Goal: Task Accomplishment & Management: Complete application form

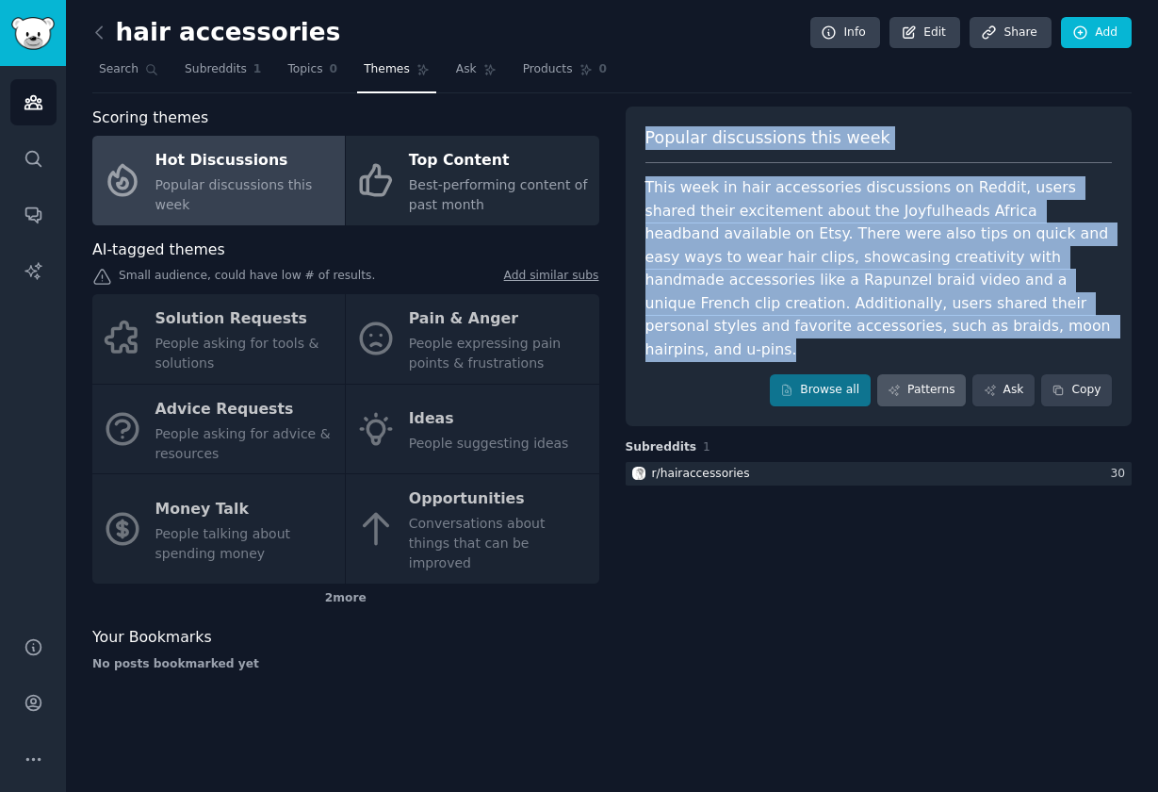
click at [932, 374] on link "Patterns" at bounding box center [921, 390] width 89 height 32
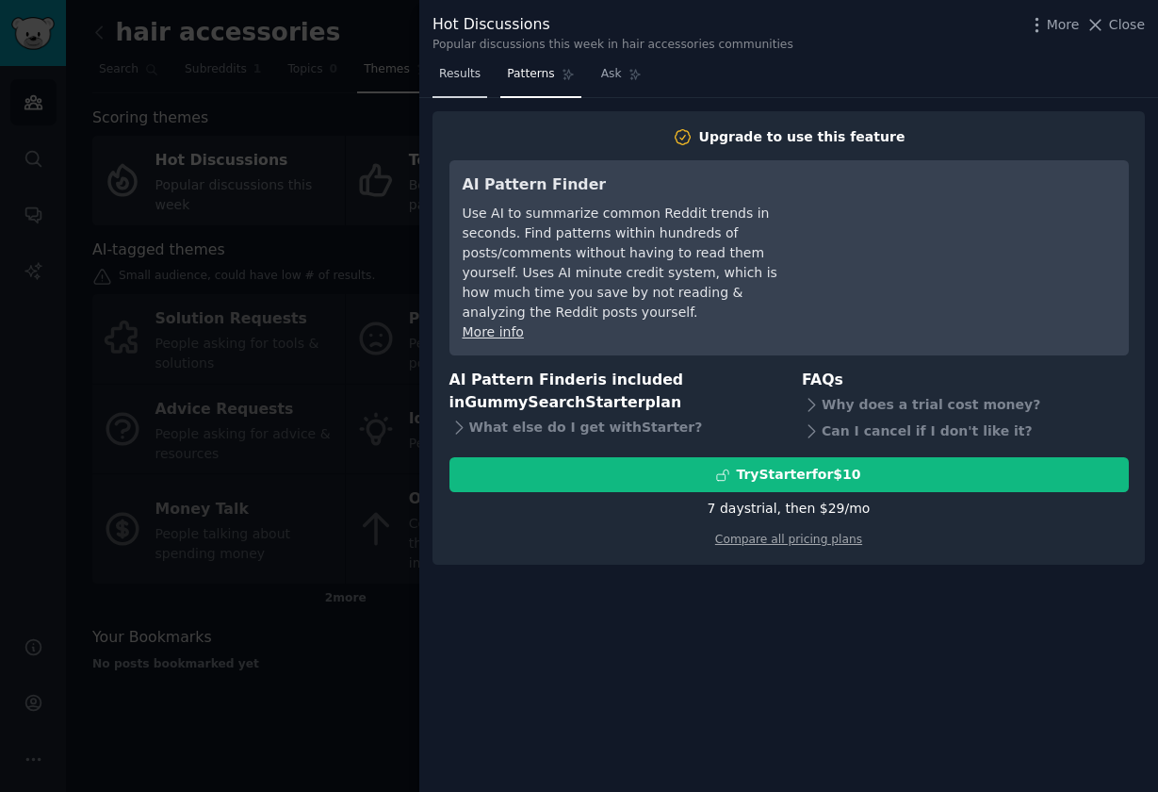
click at [468, 74] on span "Results" at bounding box center [459, 74] width 41 height 17
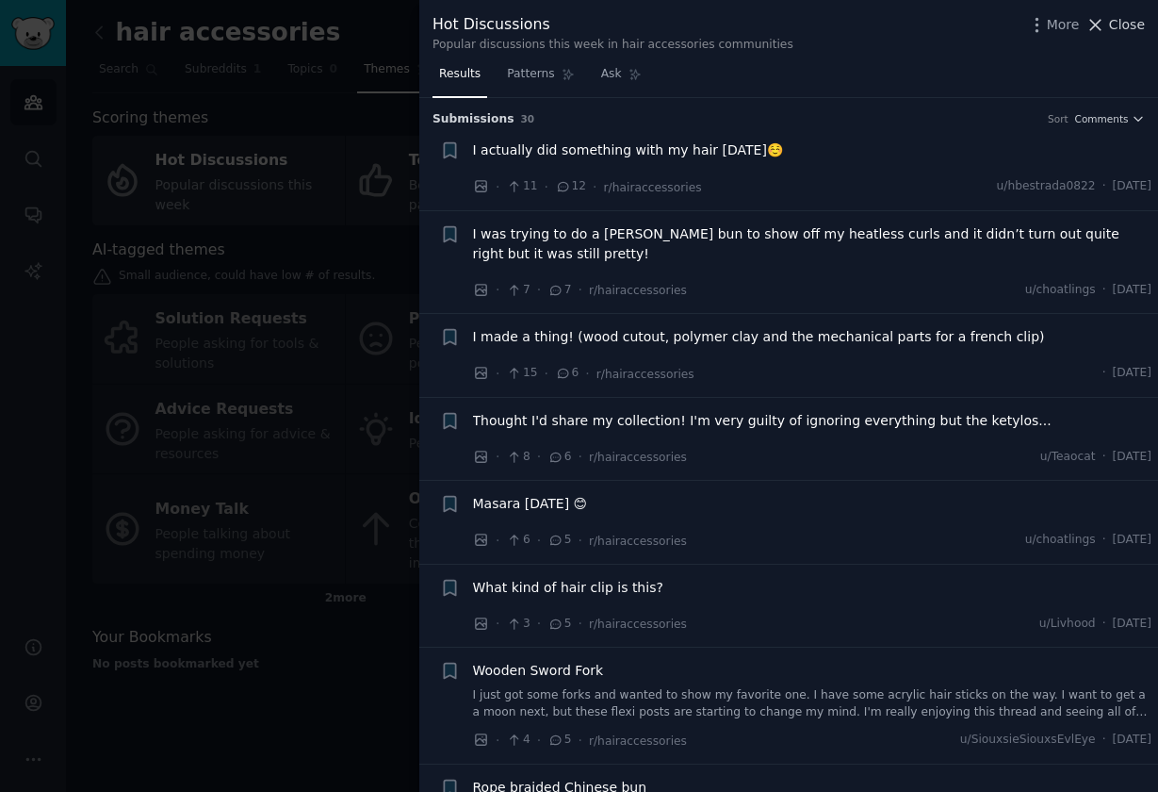
click at [1131, 27] on span "Close" at bounding box center [1127, 25] width 36 height 20
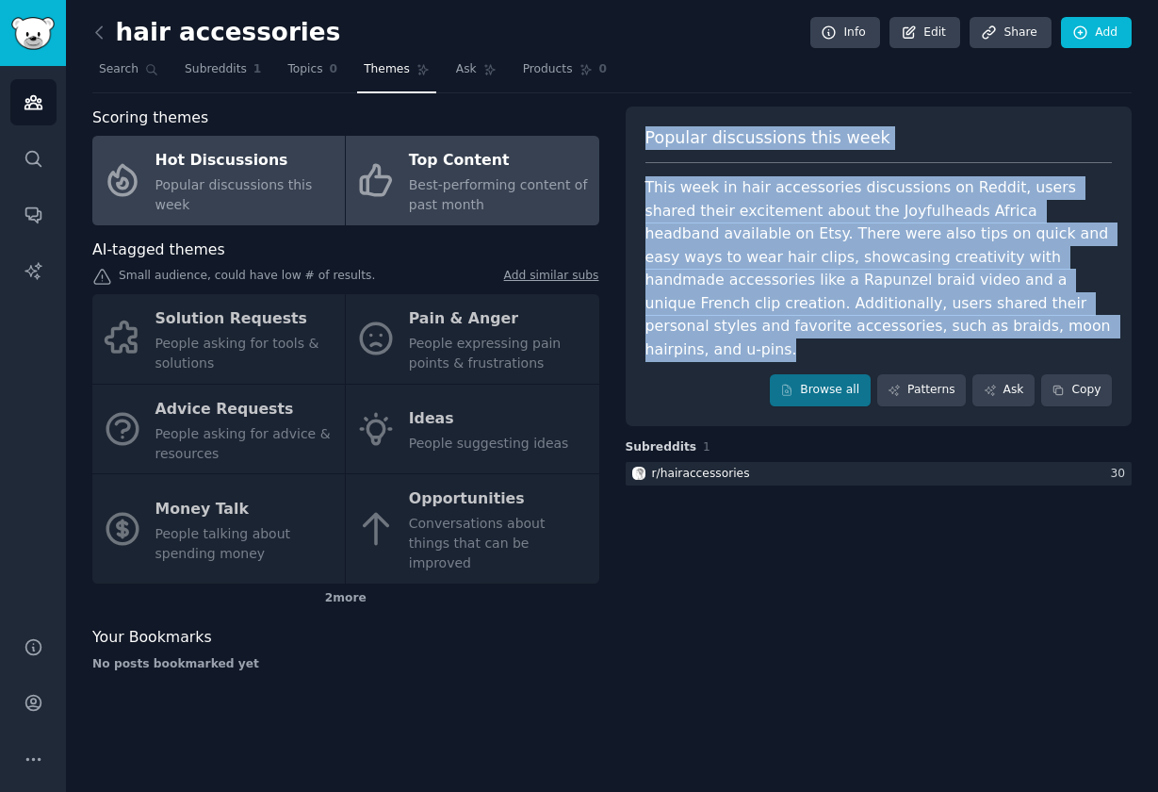
click at [474, 175] on div "Best-performing content of past month" at bounding box center [499, 195] width 180 height 40
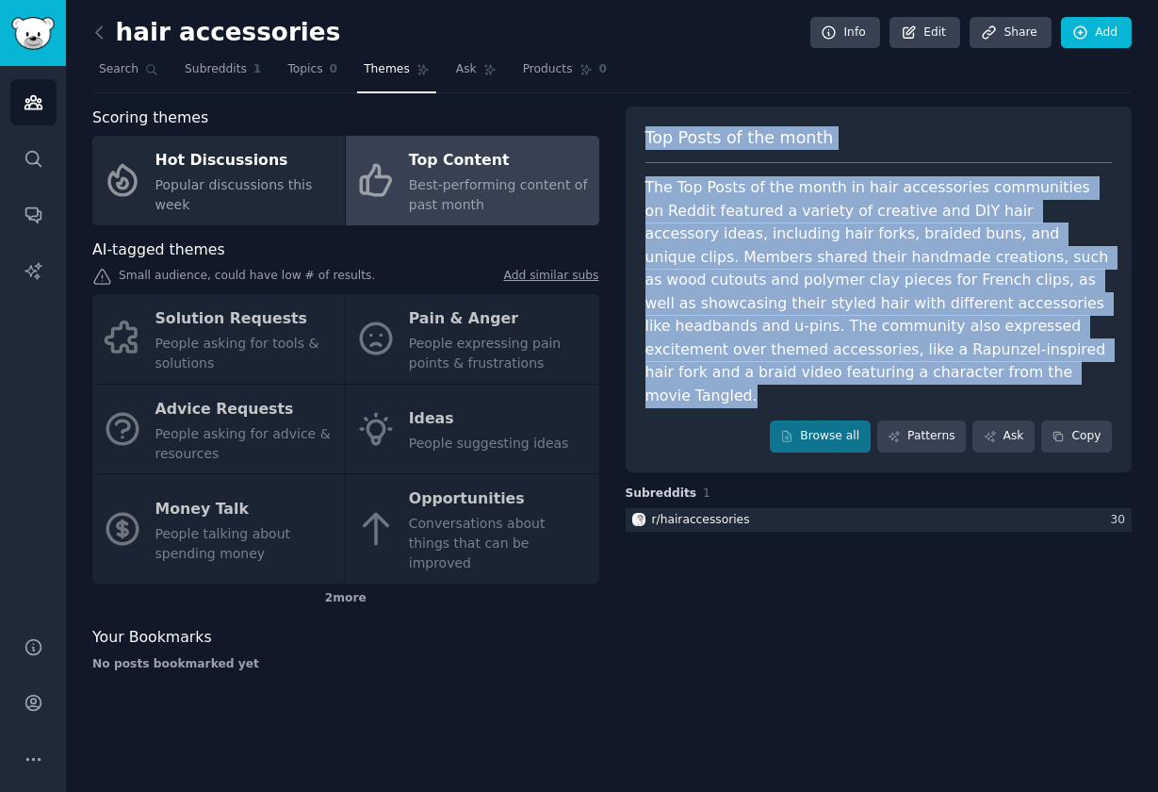
drag, startPoint x: 643, startPoint y: 131, endPoint x: 756, endPoint y: 373, distance: 267.3
click at [756, 373] on div "Top Posts of the month The Top Posts of the month in hair accessories communiti…" at bounding box center [879, 289] width 507 height 366
copy div "Top Posts of the month The Top Posts of the month in hair accessories communiti…"
click at [312, 76] on span "Topics" at bounding box center [304, 69] width 35 height 17
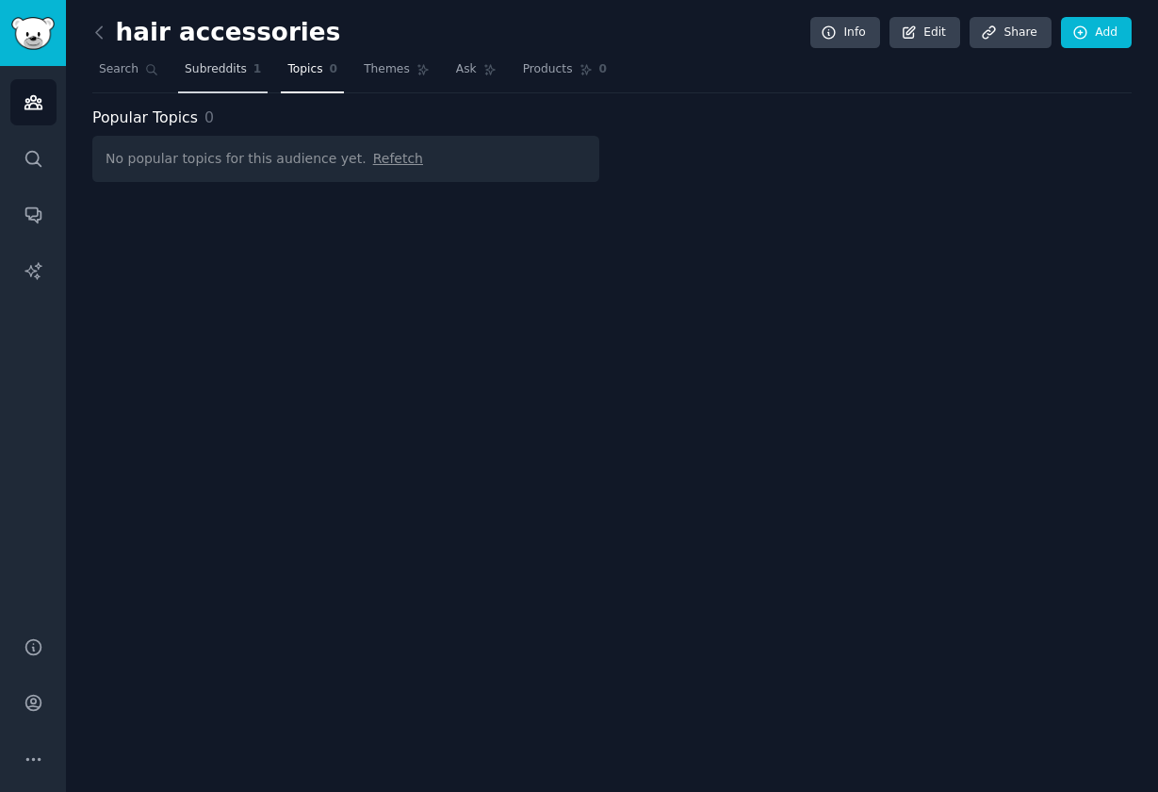
click at [217, 74] on span "Subreddits" at bounding box center [216, 69] width 62 height 17
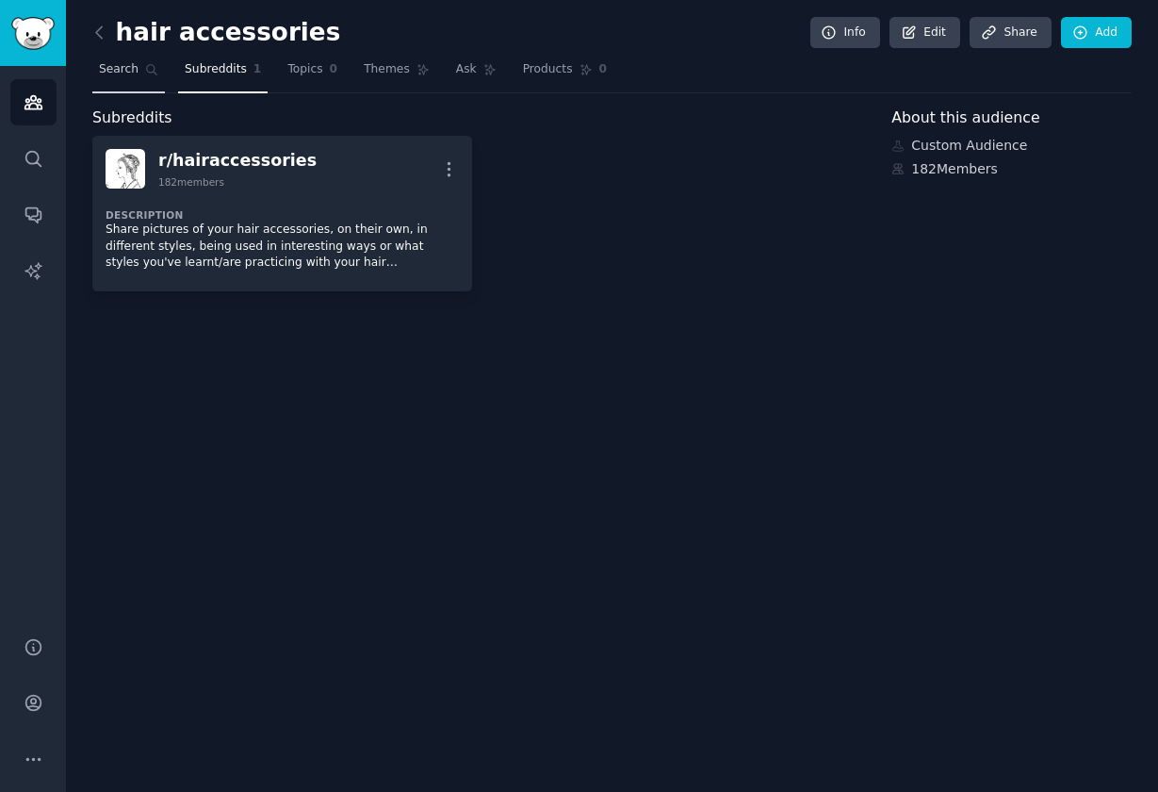
click at [124, 71] on span "Search" at bounding box center [119, 69] width 40 height 17
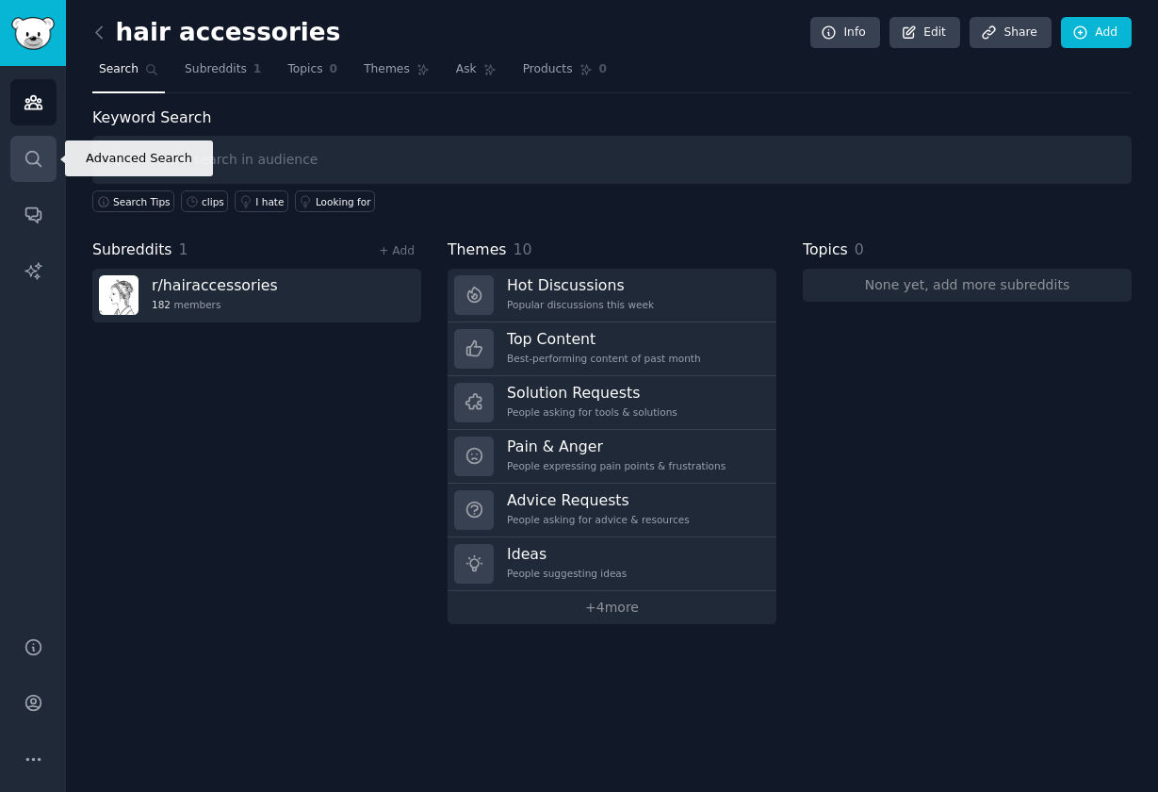
click at [30, 163] on icon "Sidebar" at bounding box center [32, 158] width 15 height 15
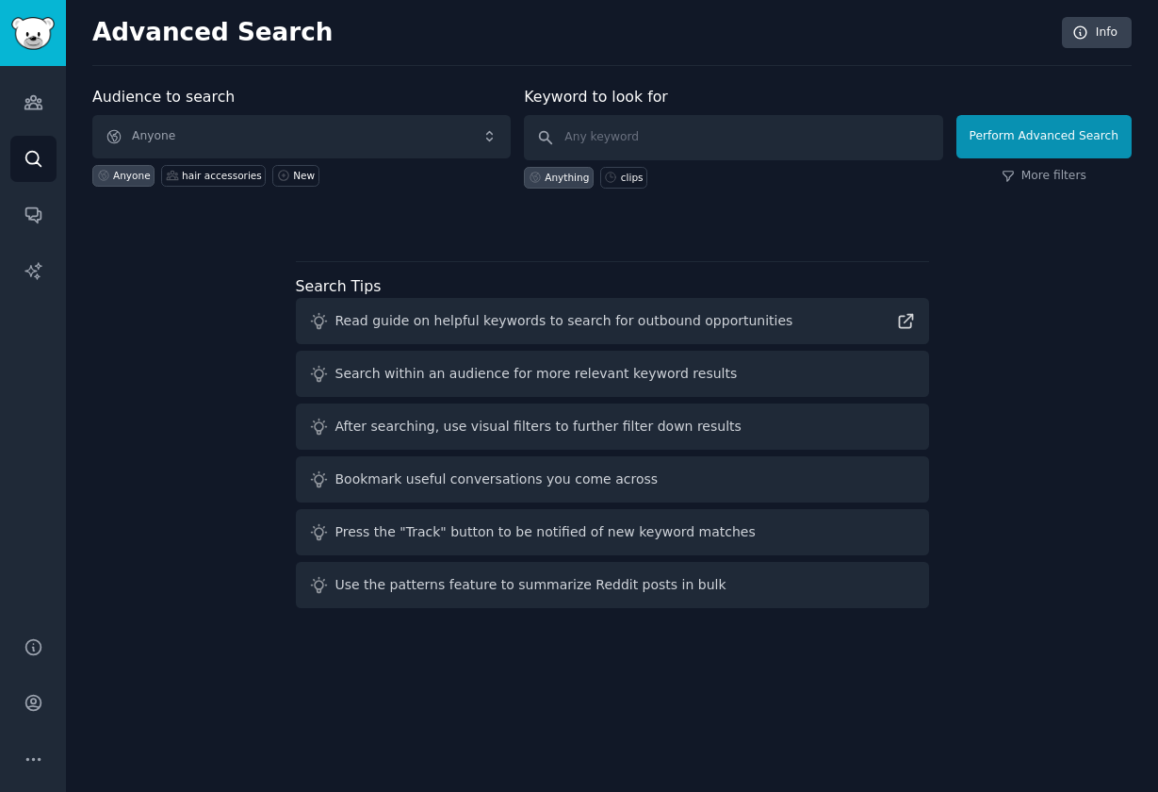
click at [192, 147] on span "Anyone" at bounding box center [301, 136] width 418 height 43
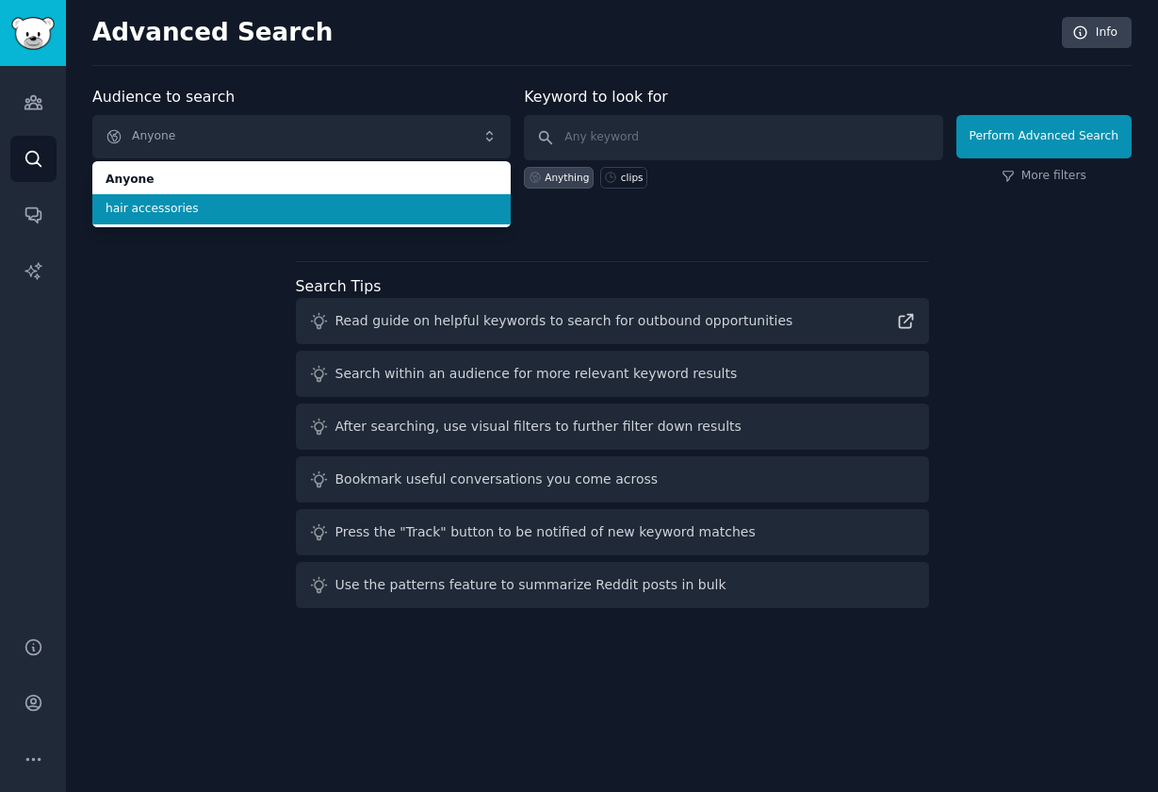
click at [178, 130] on span "Anyone" at bounding box center [301, 136] width 418 height 43
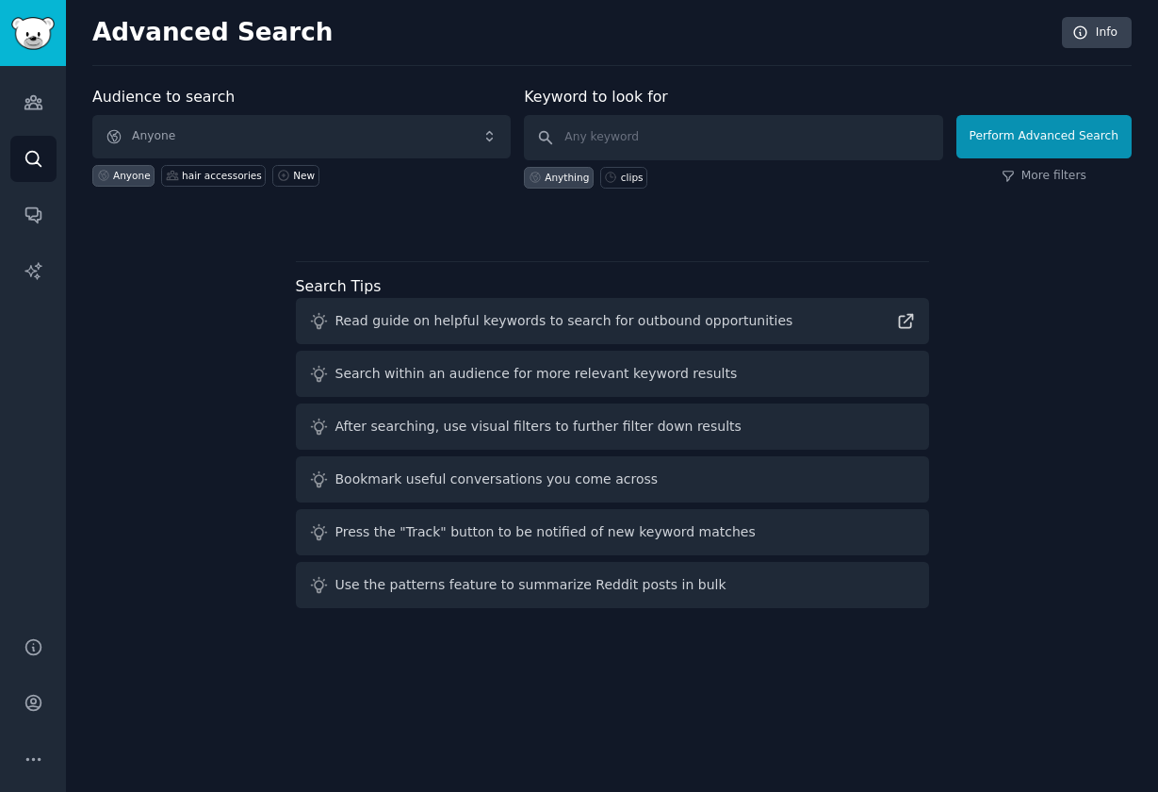
click at [190, 142] on span "Anyone" at bounding box center [301, 136] width 418 height 43
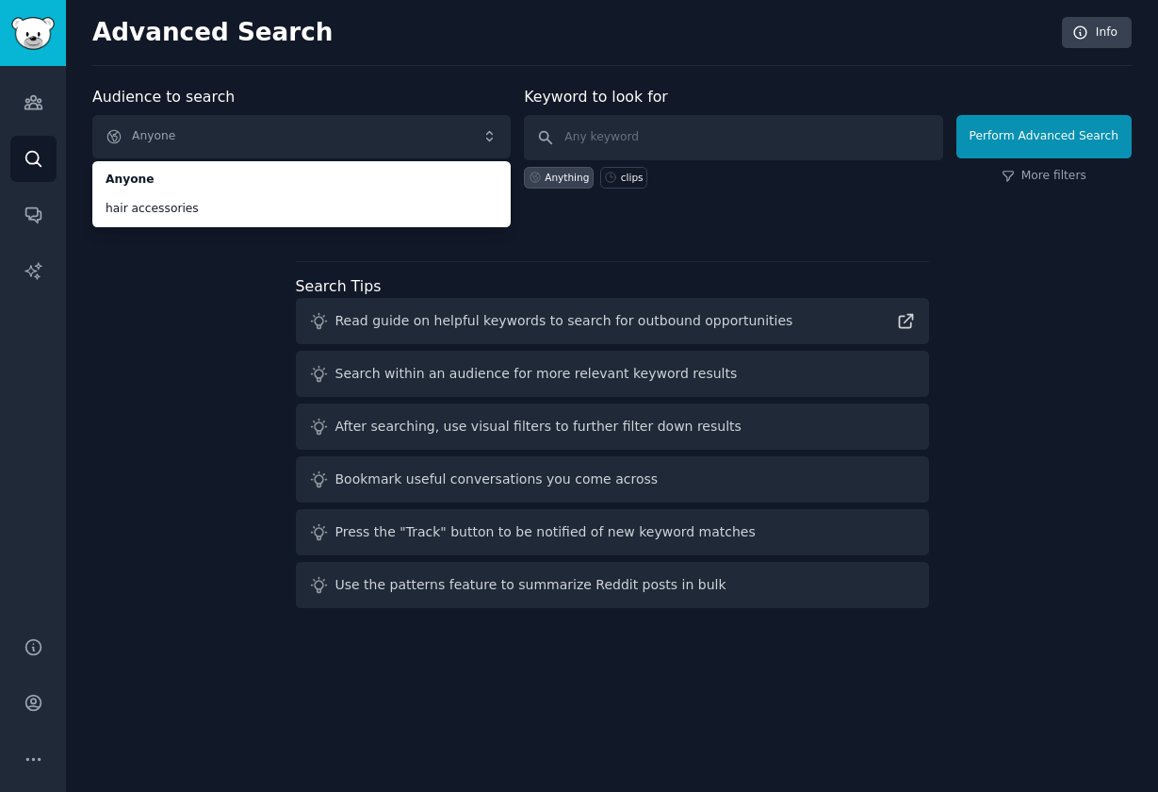
click at [140, 283] on div "Audience to search Anyone Anyone hair accessories Anyone hair accessories New K…" at bounding box center [612, 351] width 1040 height 530
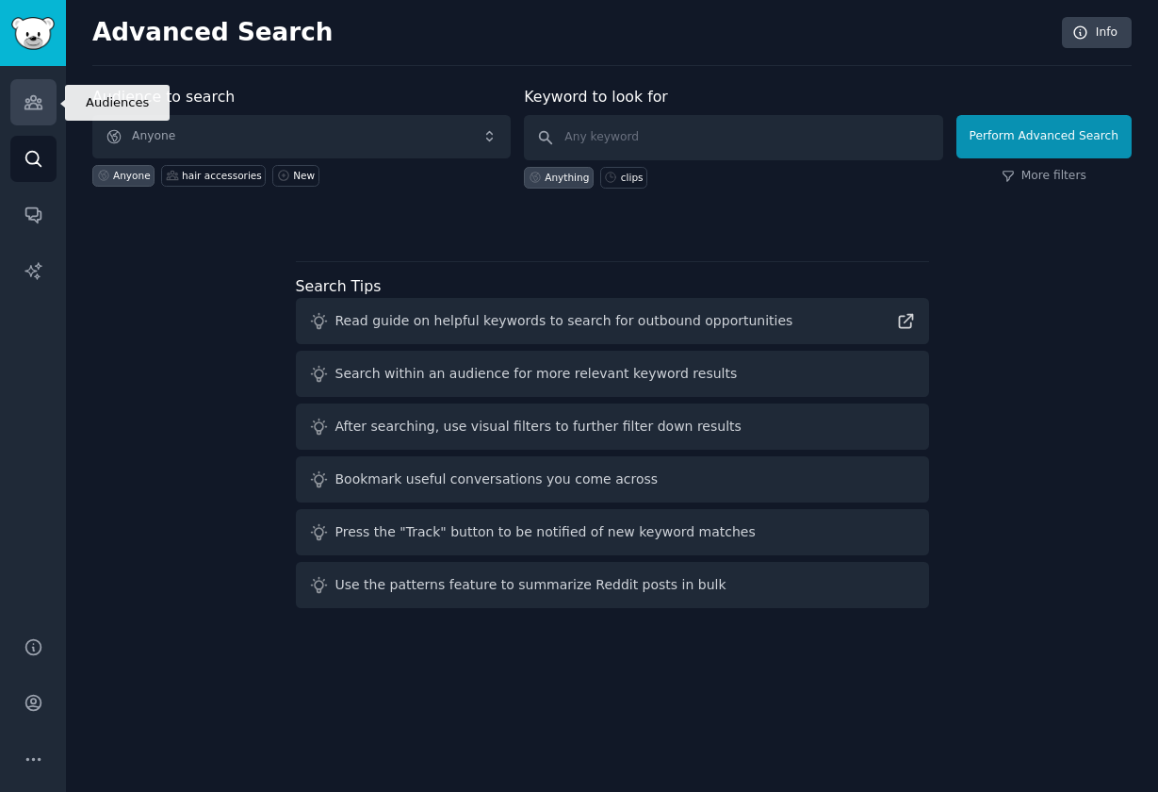
click at [36, 100] on icon "Sidebar" at bounding box center [34, 102] width 20 height 20
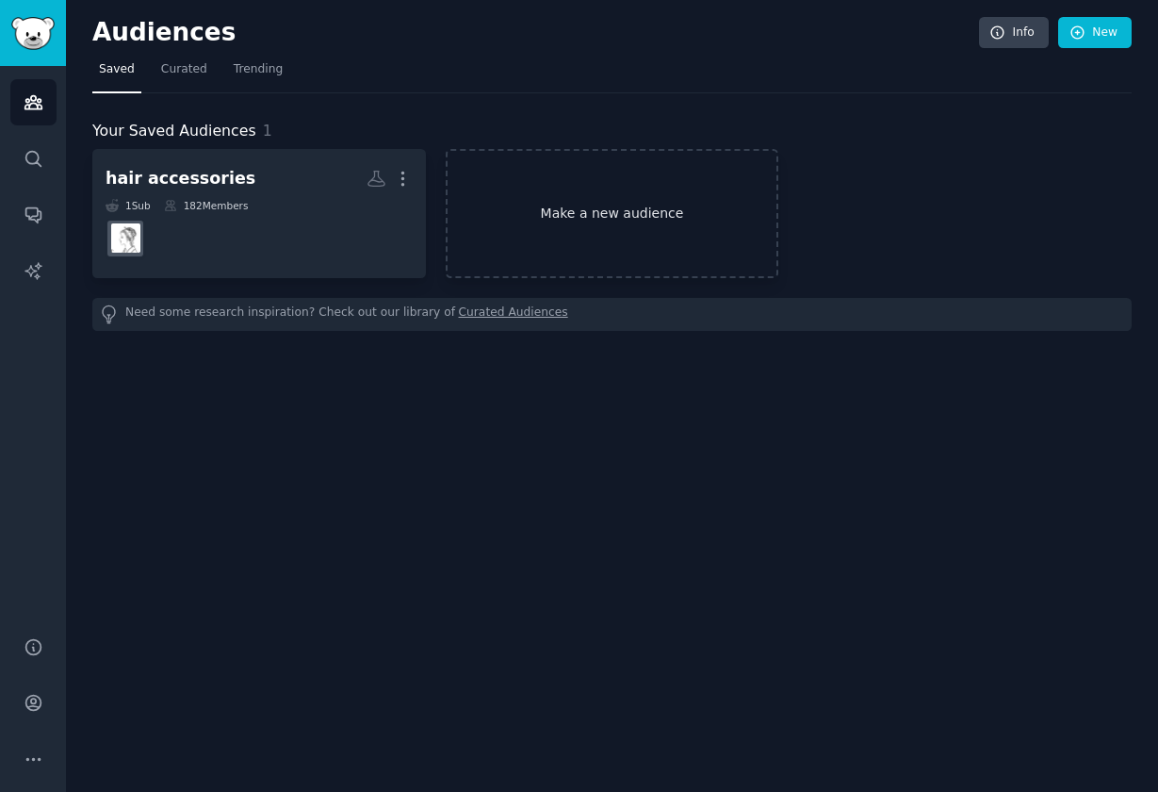
click at [578, 220] on link "Make a new audience" at bounding box center [613, 213] width 334 height 129
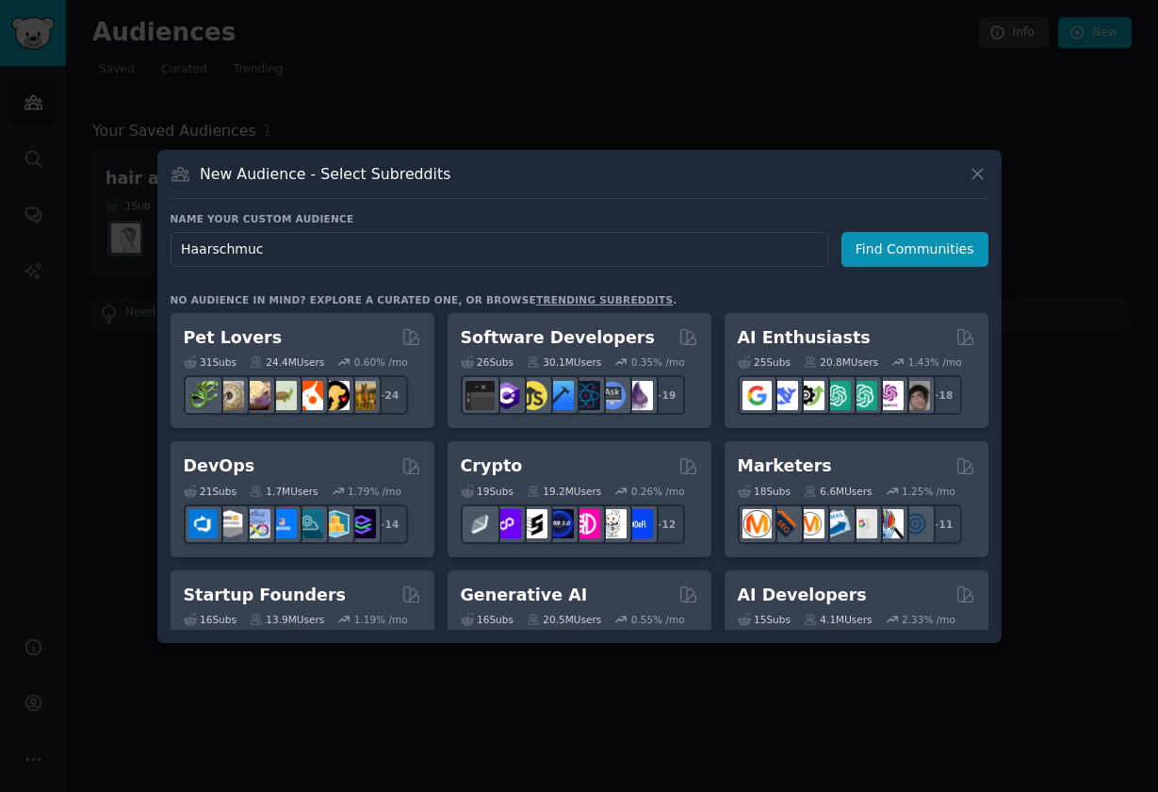
type input "Haarschmuck"
click at [918, 248] on button "Find Communities" at bounding box center [915, 249] width 147 height 35
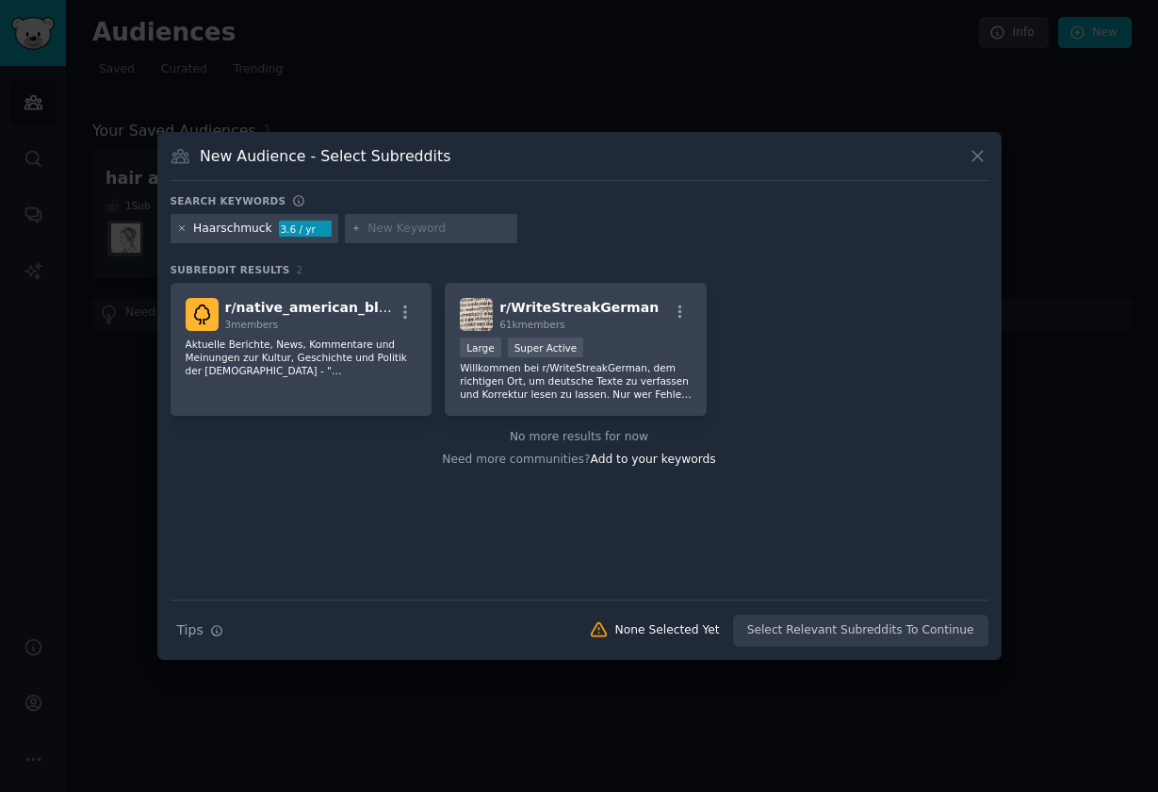
click at [181, 231] on icon at bounding box center [182, 228] width 10 height 10
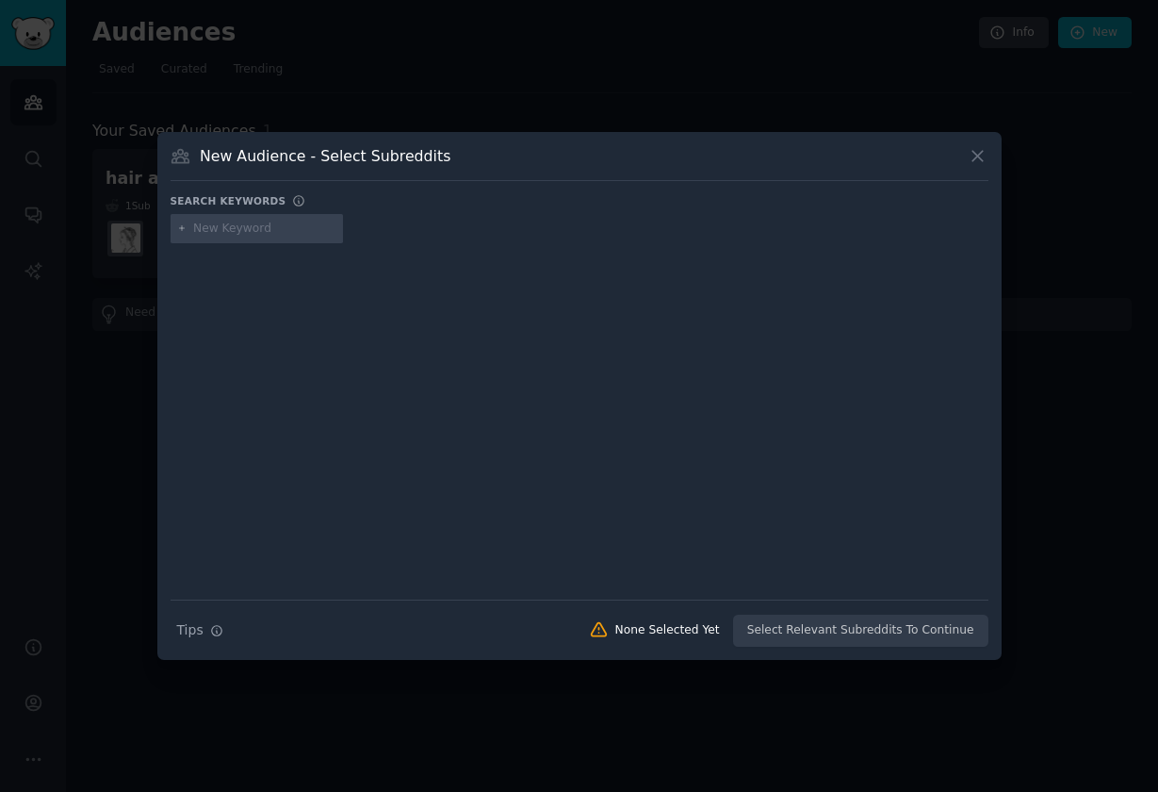
click at [151, 362] on div at bounding box center [579, 396] width 1158 height 792
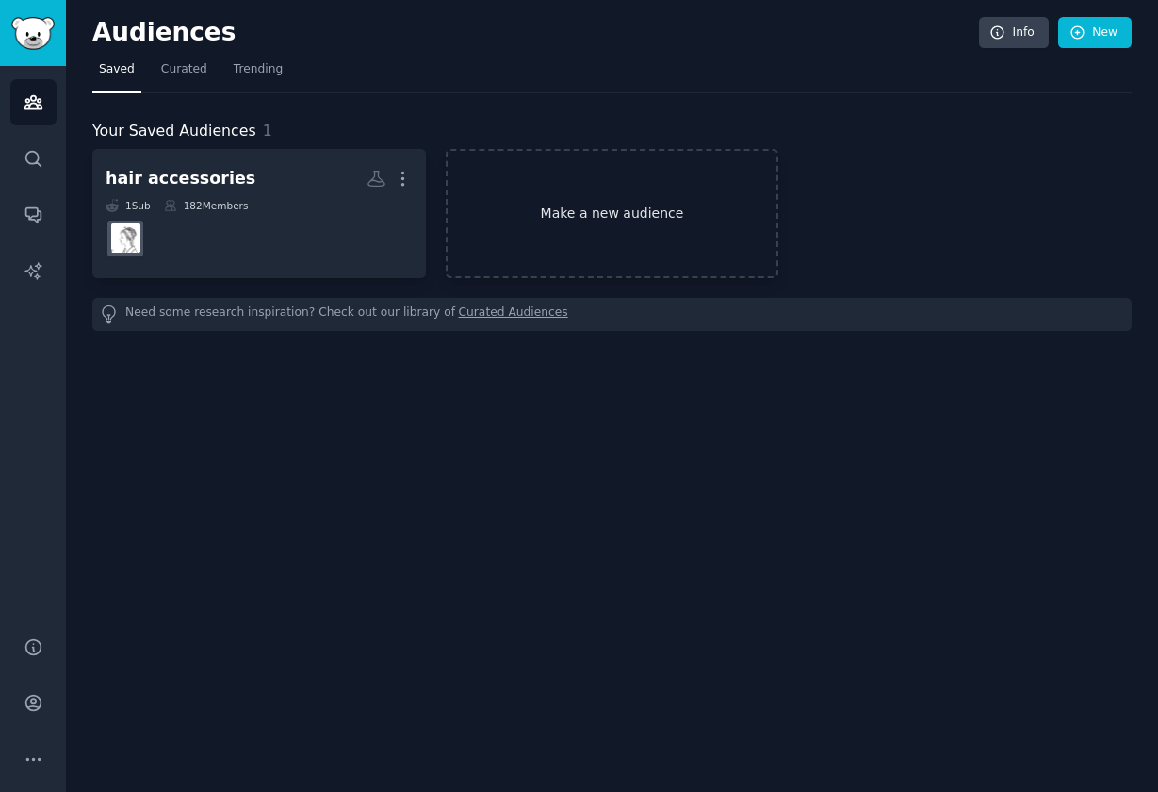
click at [626, 211] on link "Make a new audience" at bounding box center [613, 213] width 334 height 129
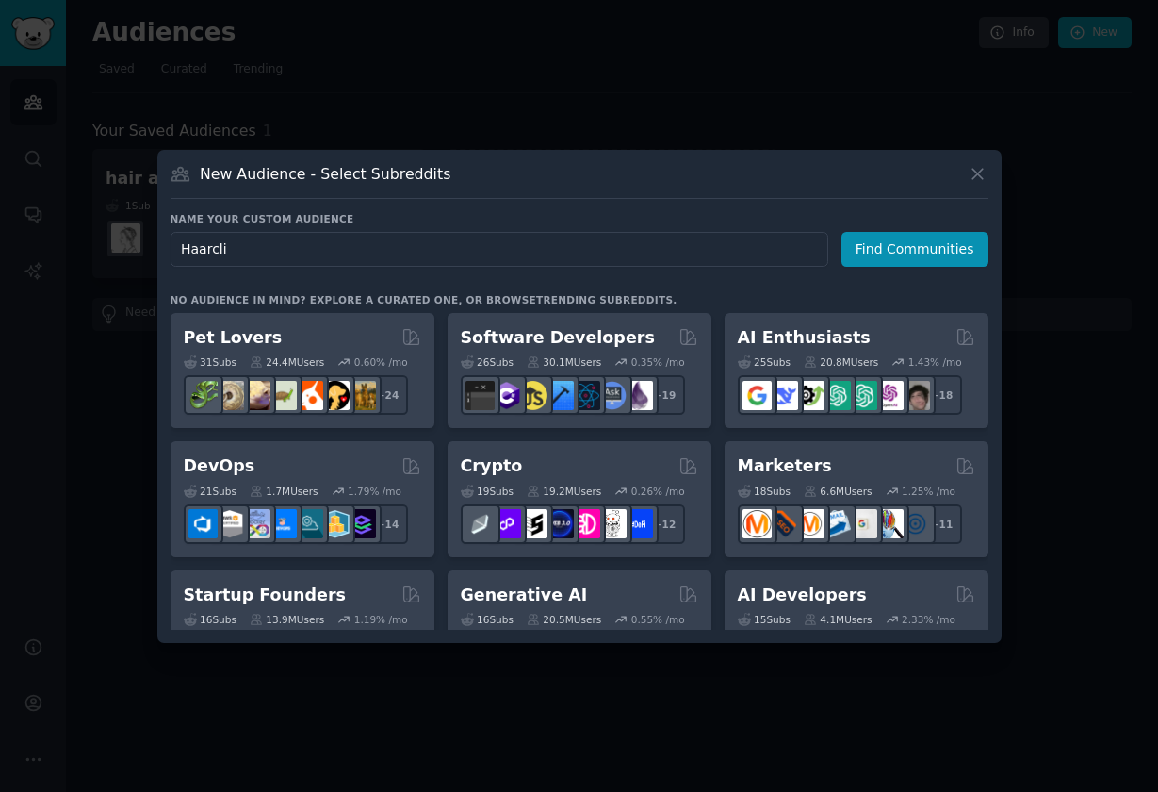
type input "Haarclip"
click at [918, 248] on button "Find Communities" at bounding box center [915, 249] width 147 height 35
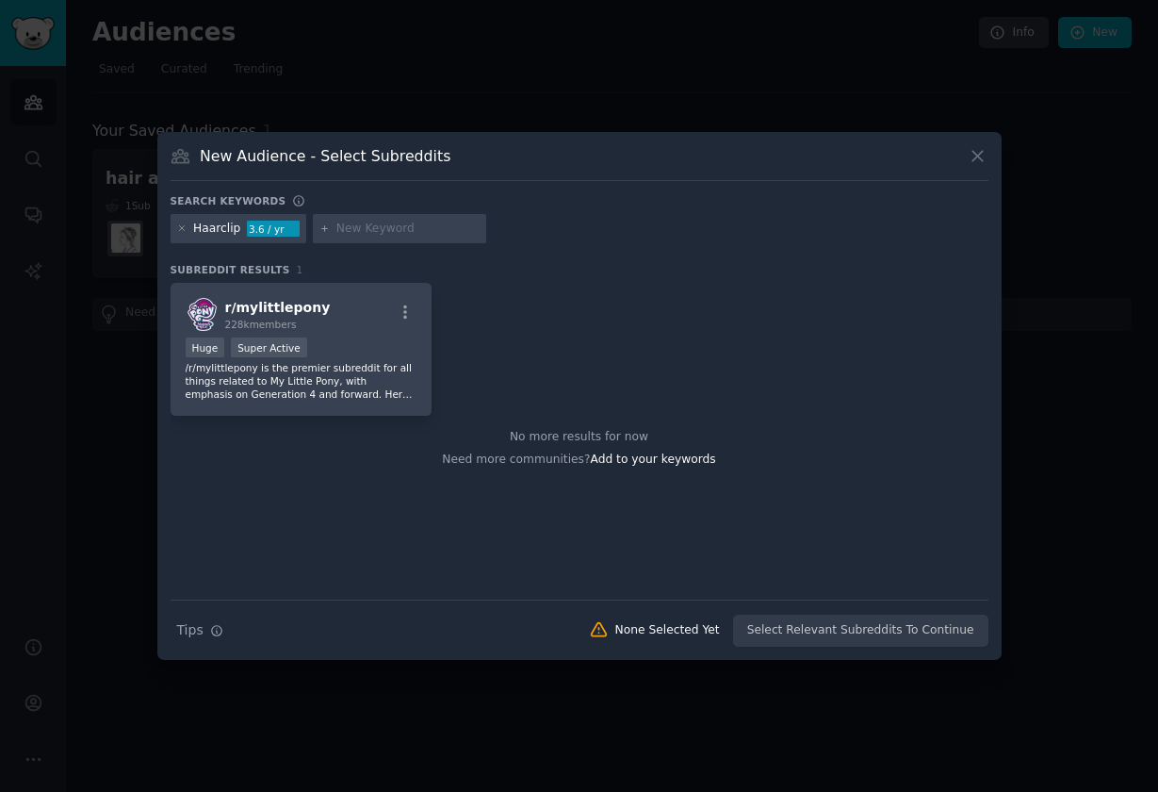
click at [110, 459] on div at bounding box center [579, 396] width 1158 height 792
